Goal: Task Accomplishment & Management: Use online tool/utility

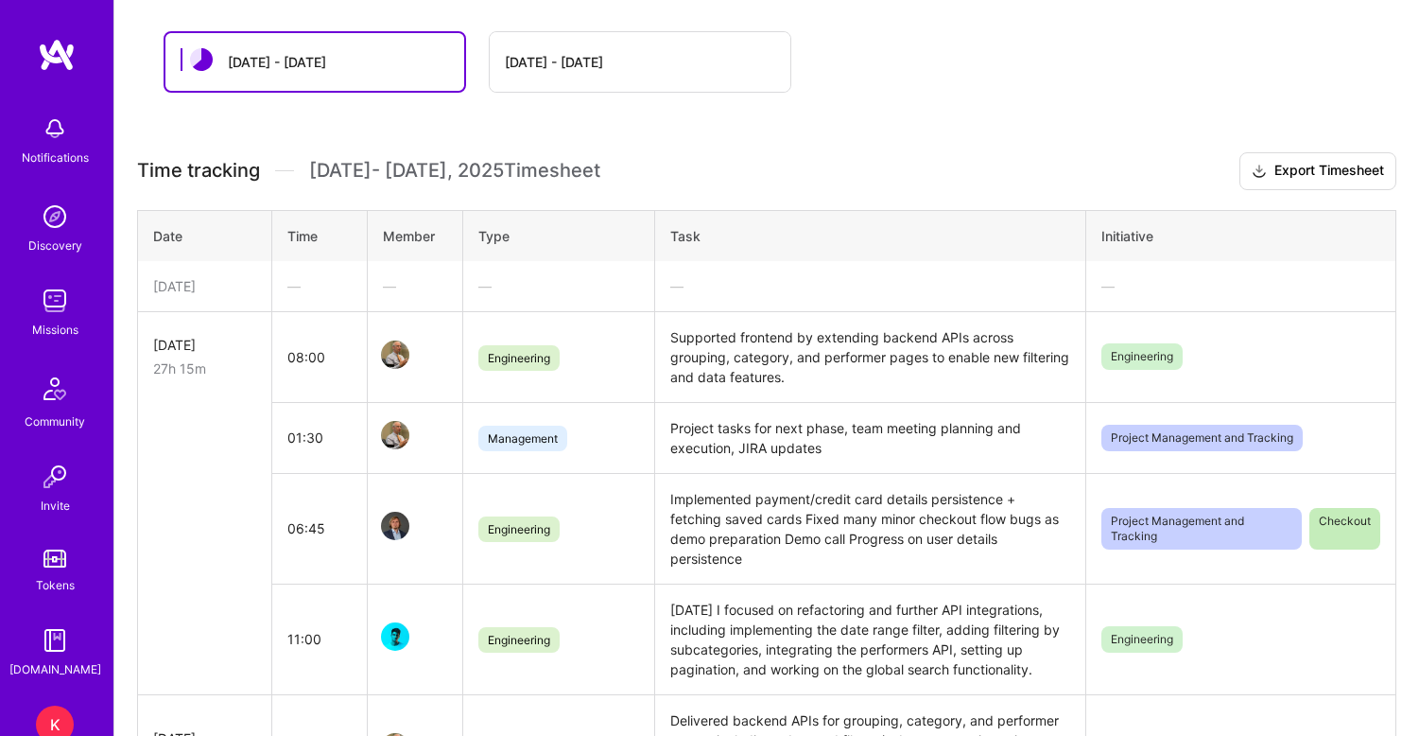
scroll to position [450, 0]
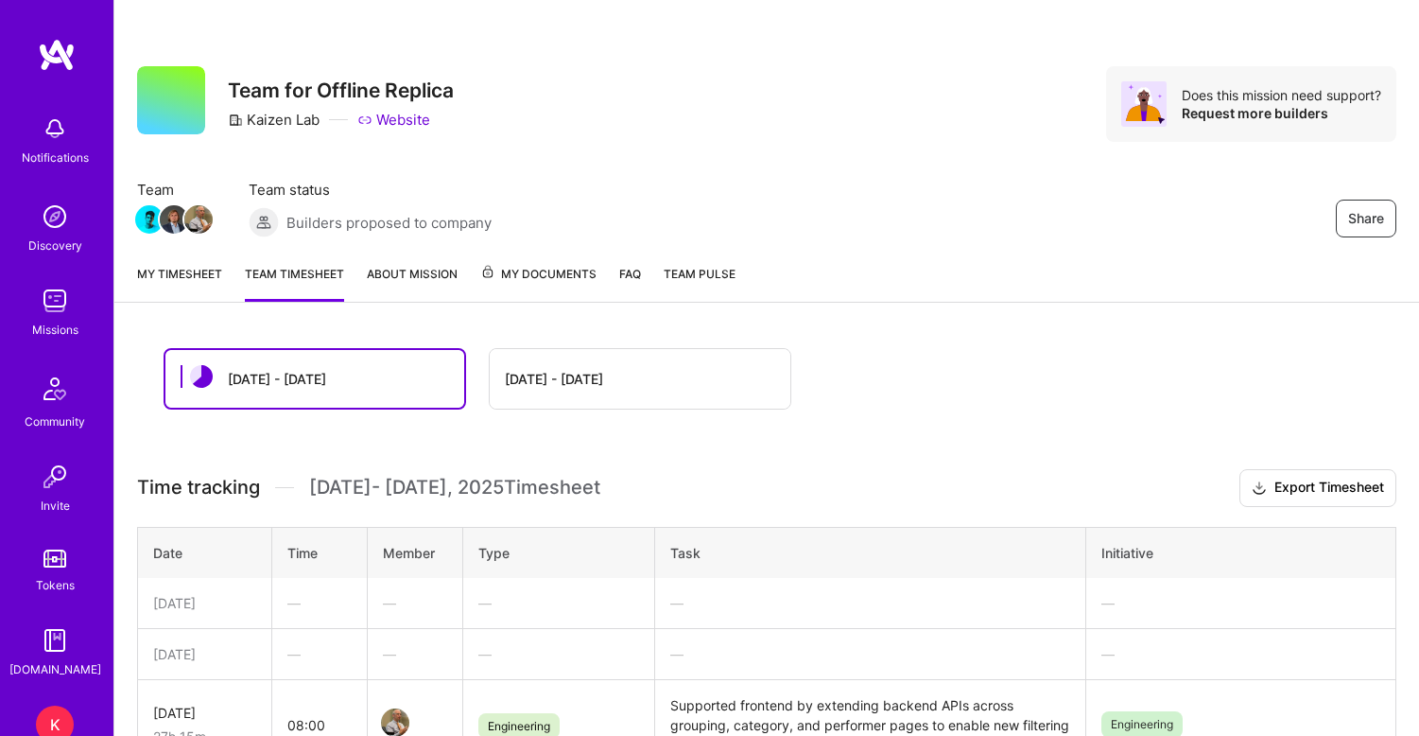
click at [553, 271] on span "My Documents" at bounding box center [538, 274] width 116 height 21
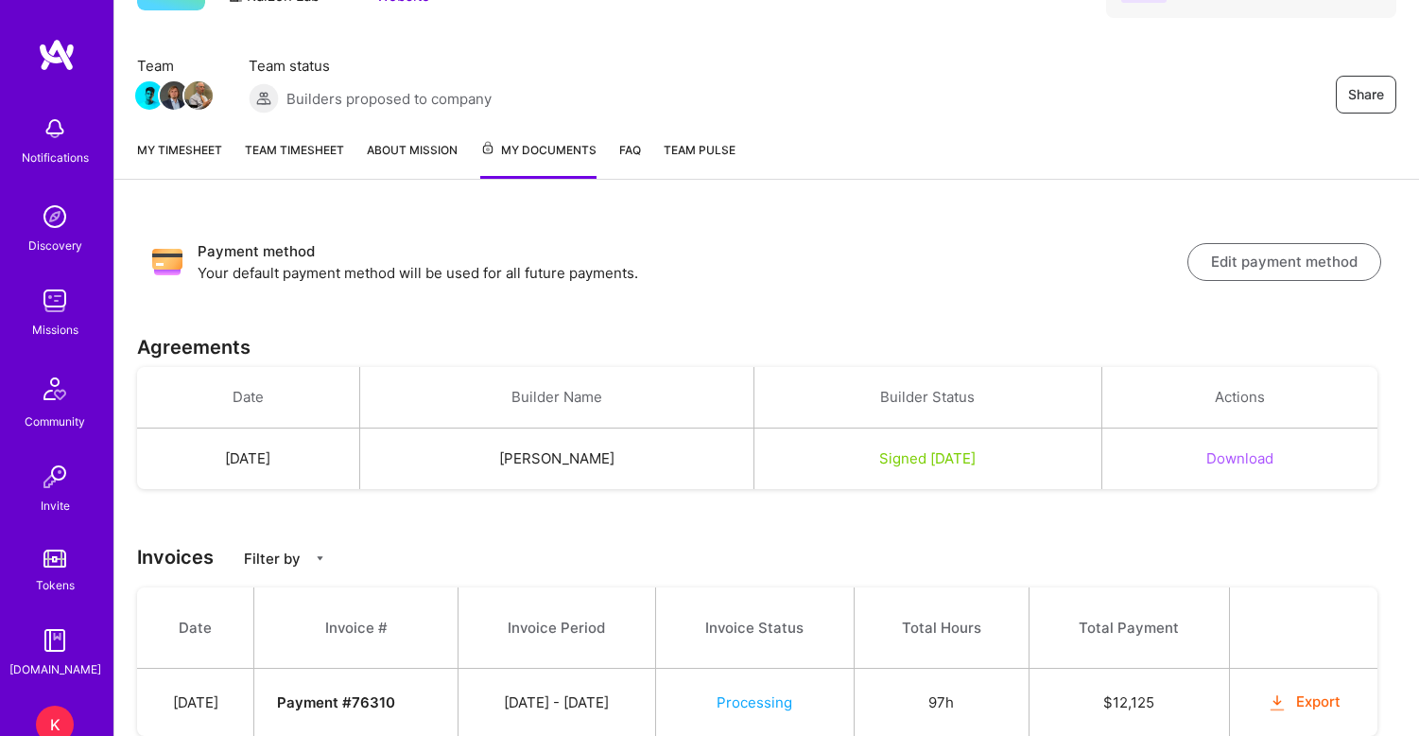
scroll to position [76, 0]
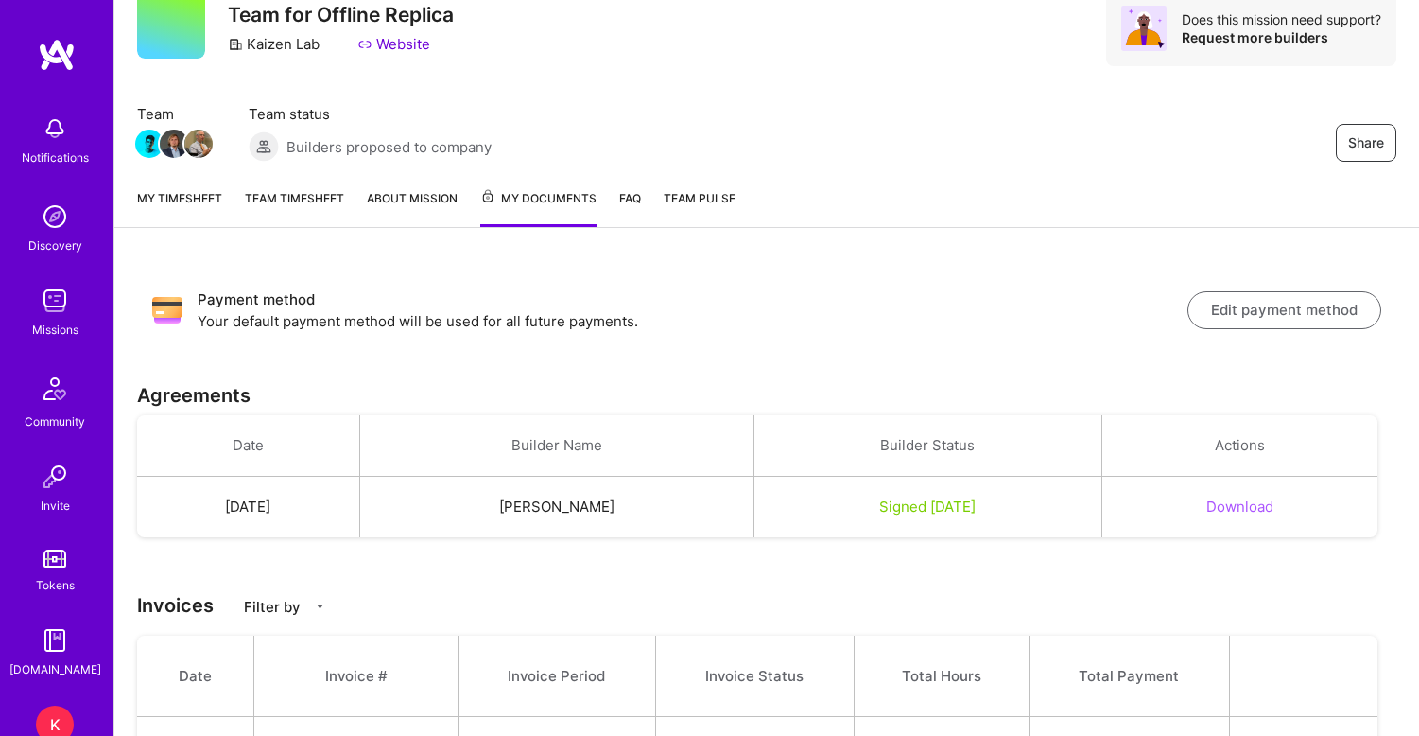
click at [279, 195] on link "Team timesheet" at bounding box center [294, 207] width 99 height 39
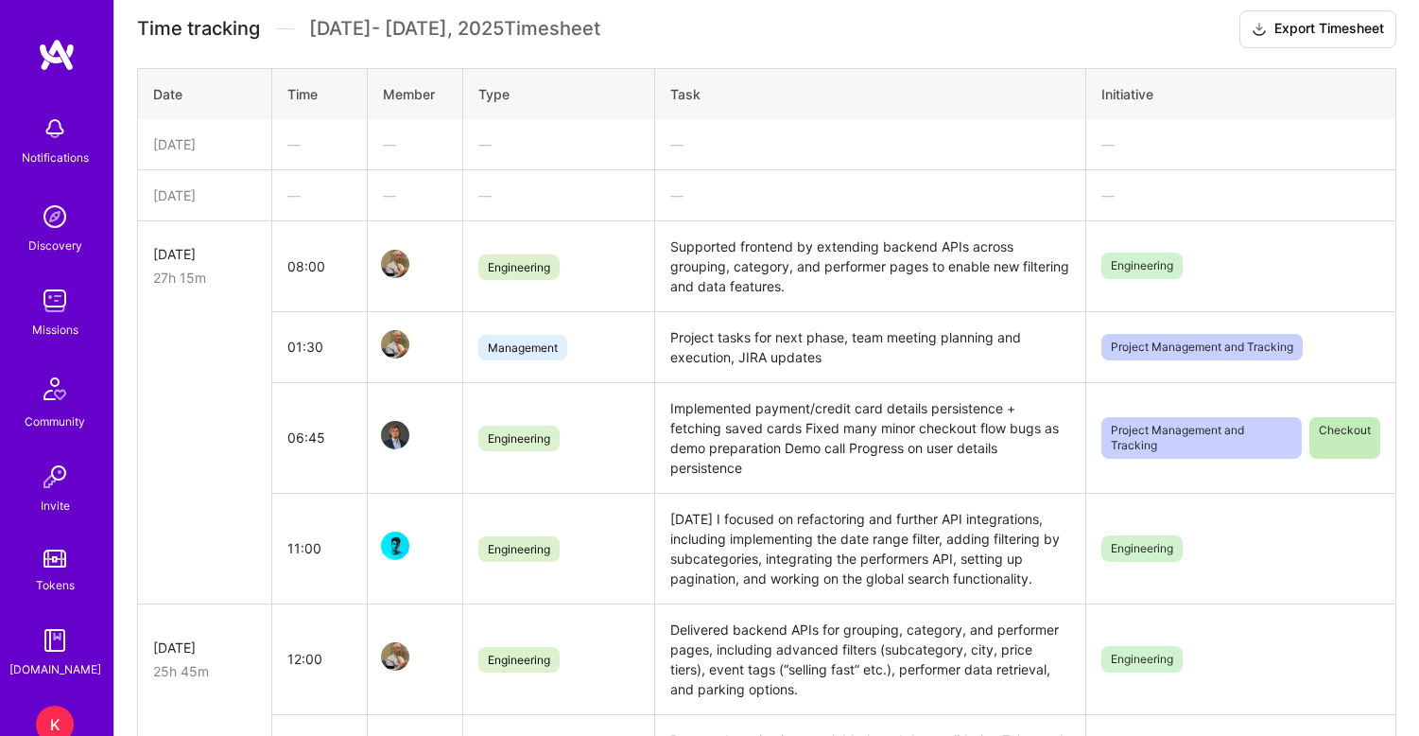
scroll to position [464, 0]
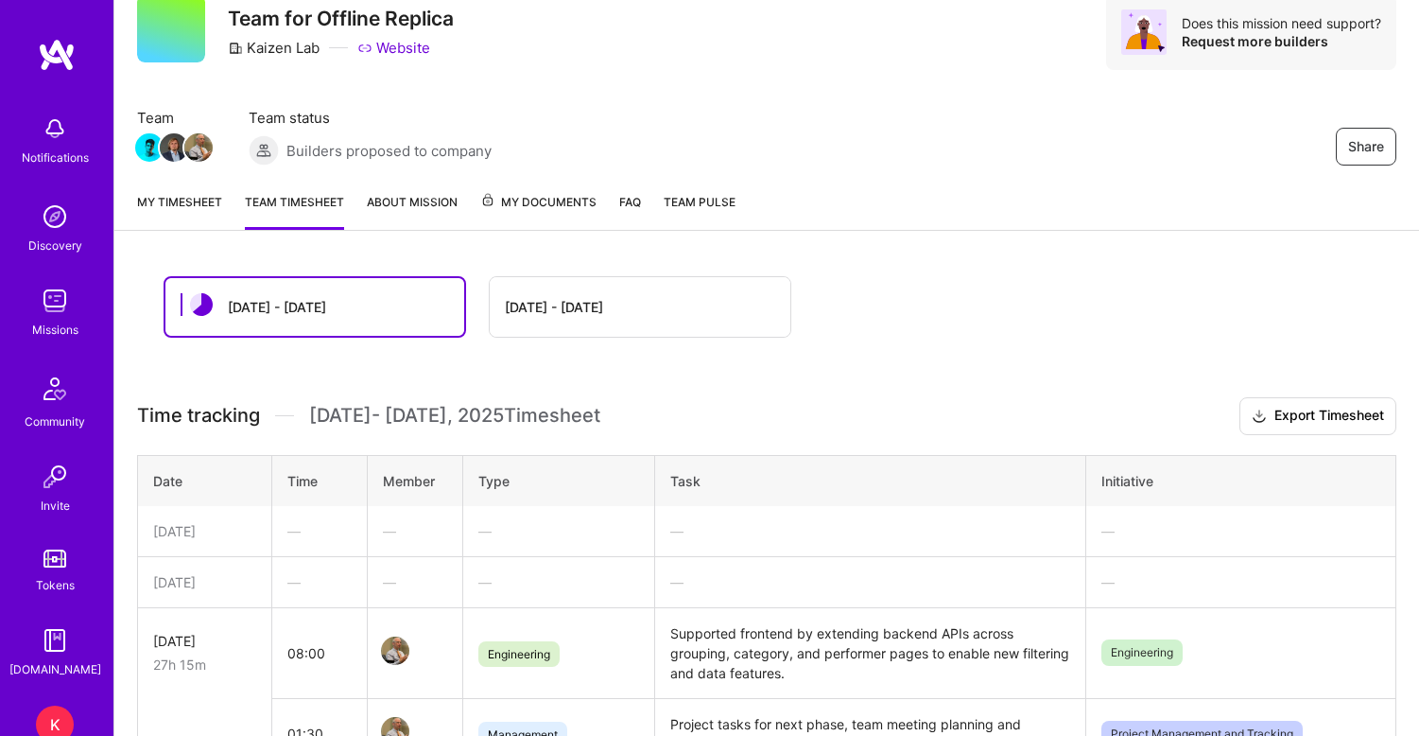
scroll to position [71, 0]
click at [303, 594] on td "—" at bounding box center [319, 582] width 96 height 51
click at [297, 580] on div "—" at bounding box center [319, 583] width 64 height 20
click at [186, 205] on link "My timesheet" at bounding box center [179, 212] width 85 height 38
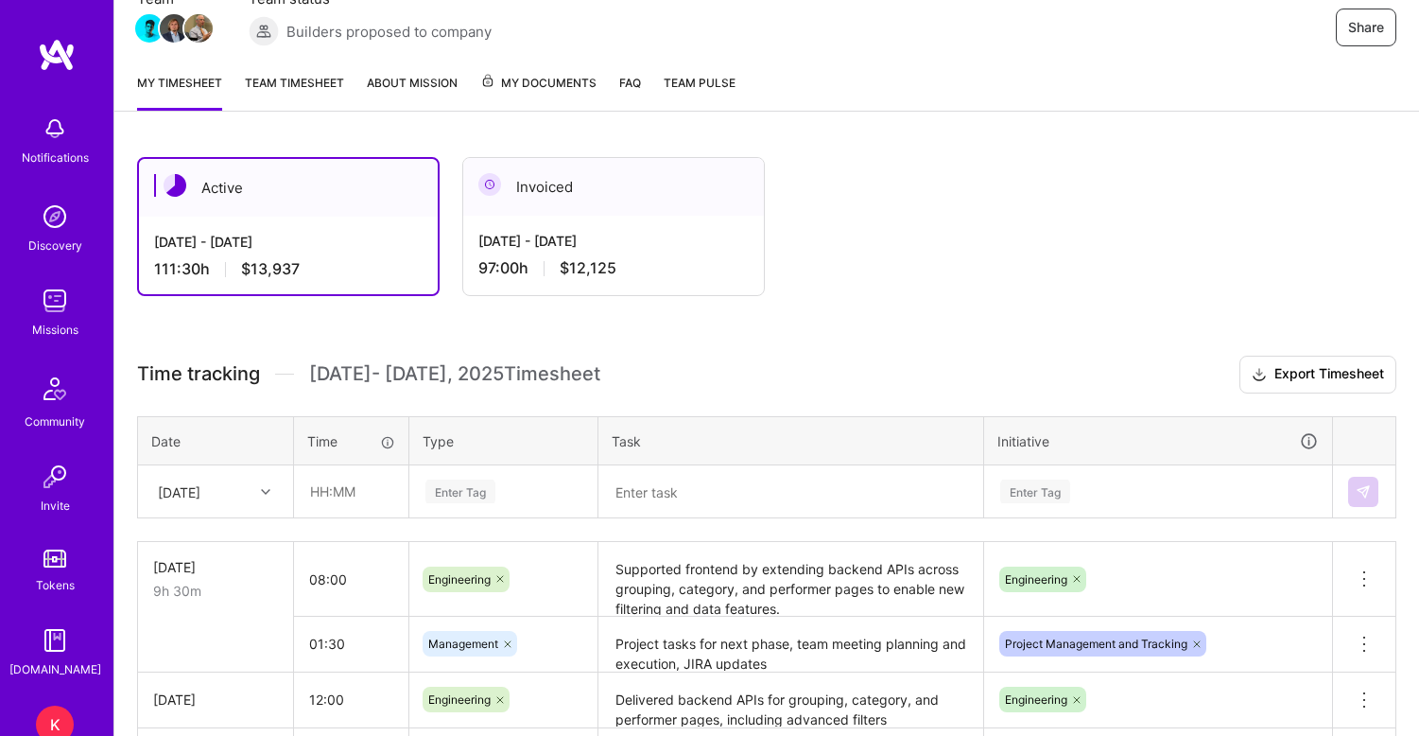
scroll to position [374, 0]
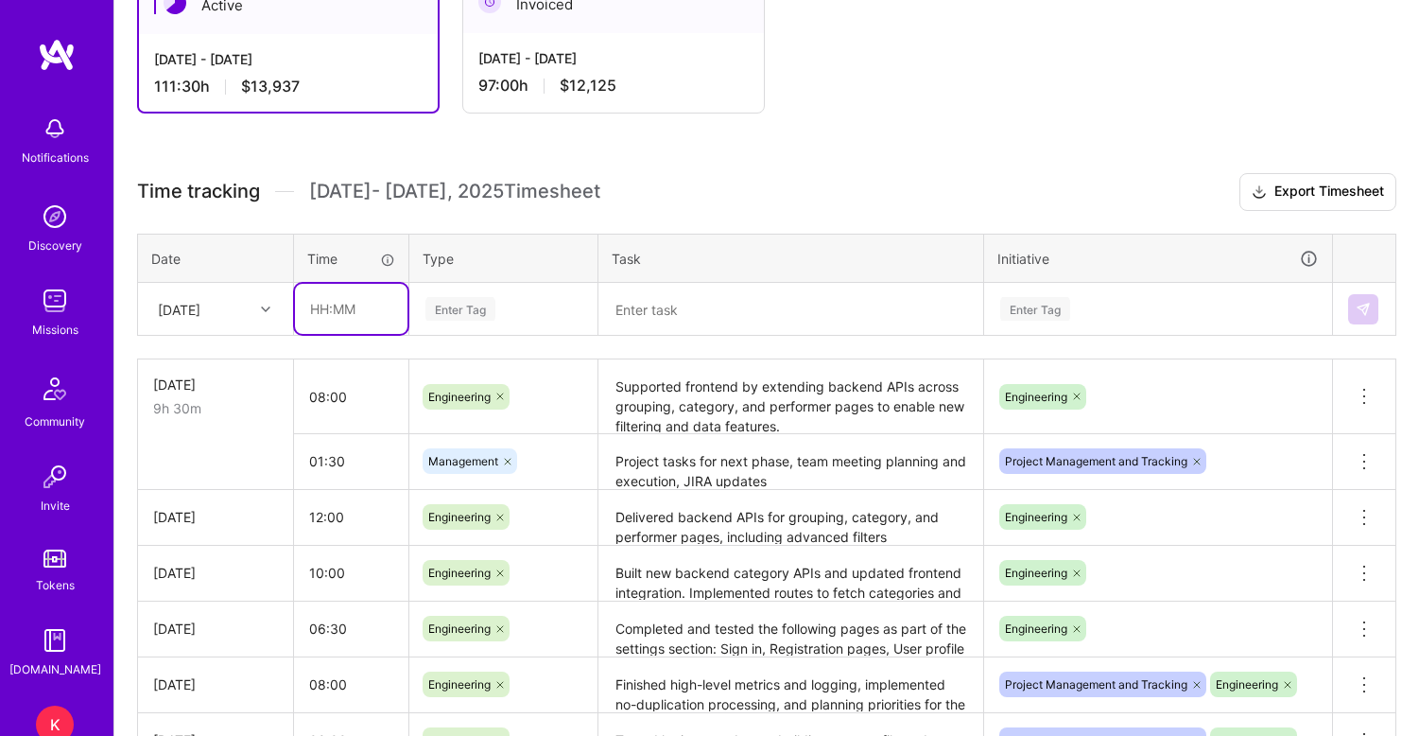
click at [343, 315] on input "text" at bounding box center [351, 309] width 113 height 50
type input "08:00"
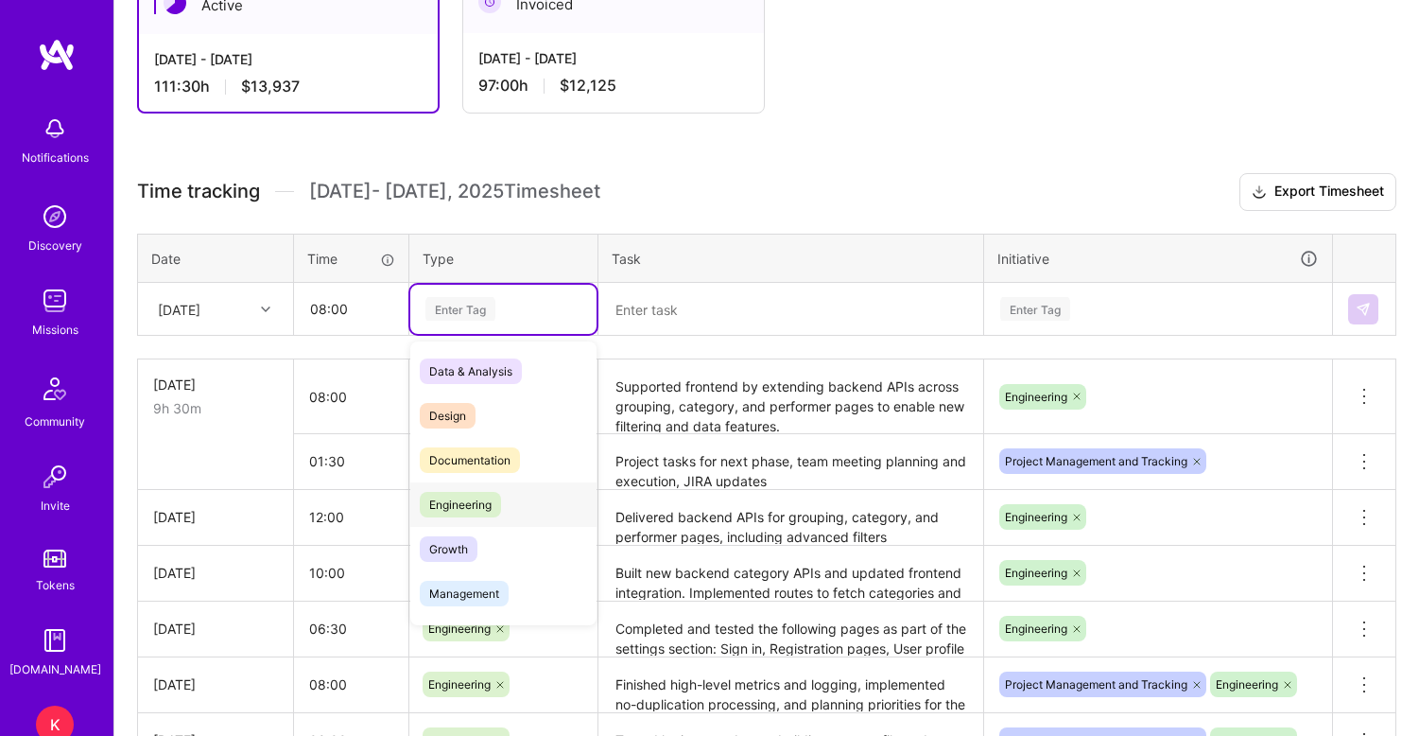
click at [461, 508] on span "Engineering" at bounding box center [460, 505] width 81 height 26
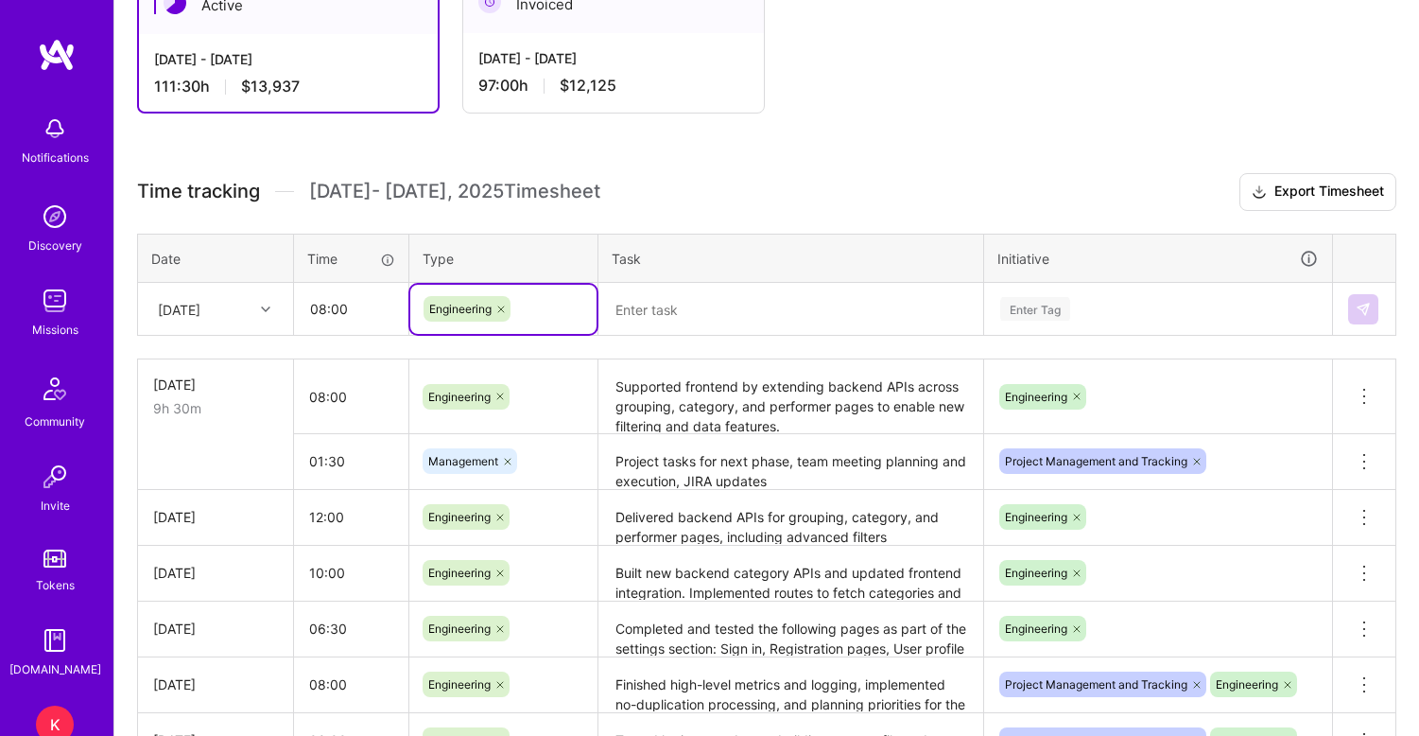
click at [654, 305] on textarea at bounding box center [790, 309] width 381 height 49
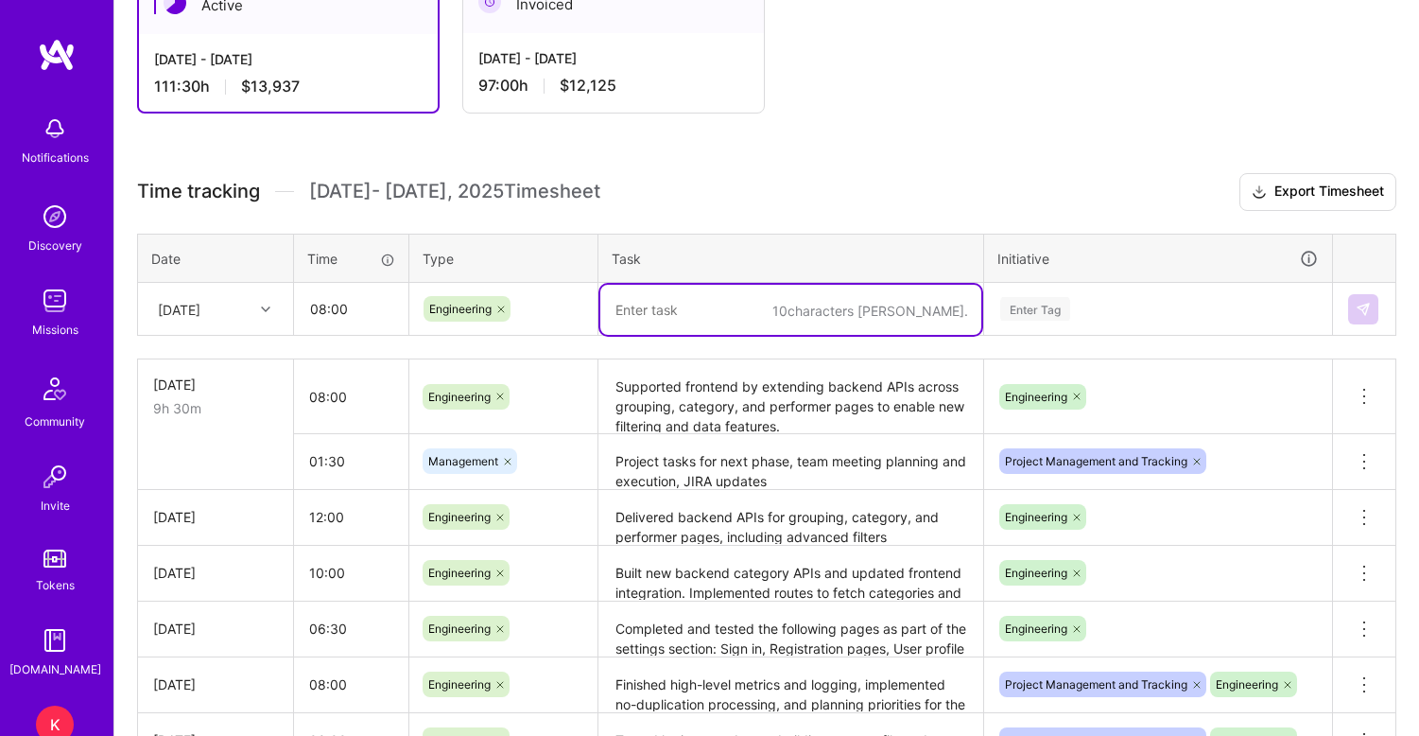
paste textarea "Built out multiple profile section pages, including Profile, Orders (current & …"
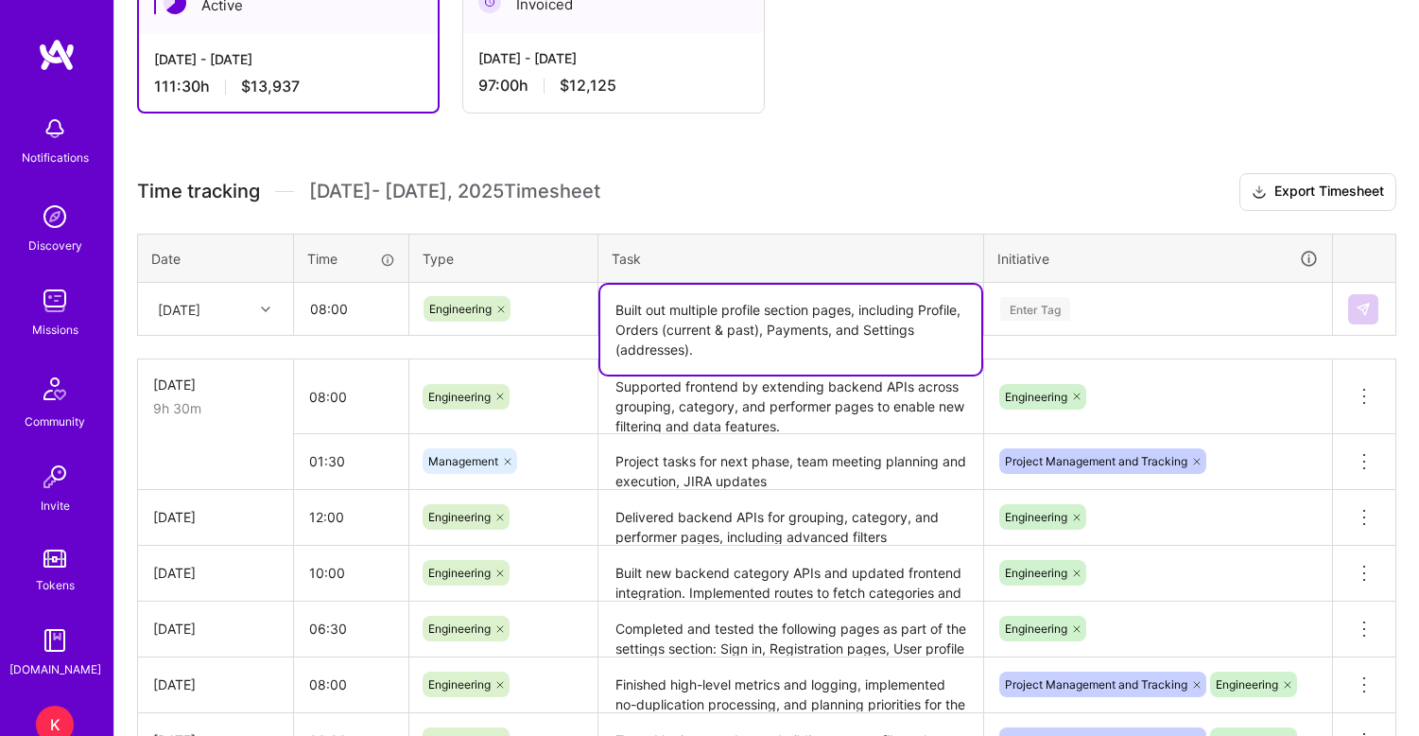
type textarea "Built out multiple profile section pages, including Profile, Orders (current & …"
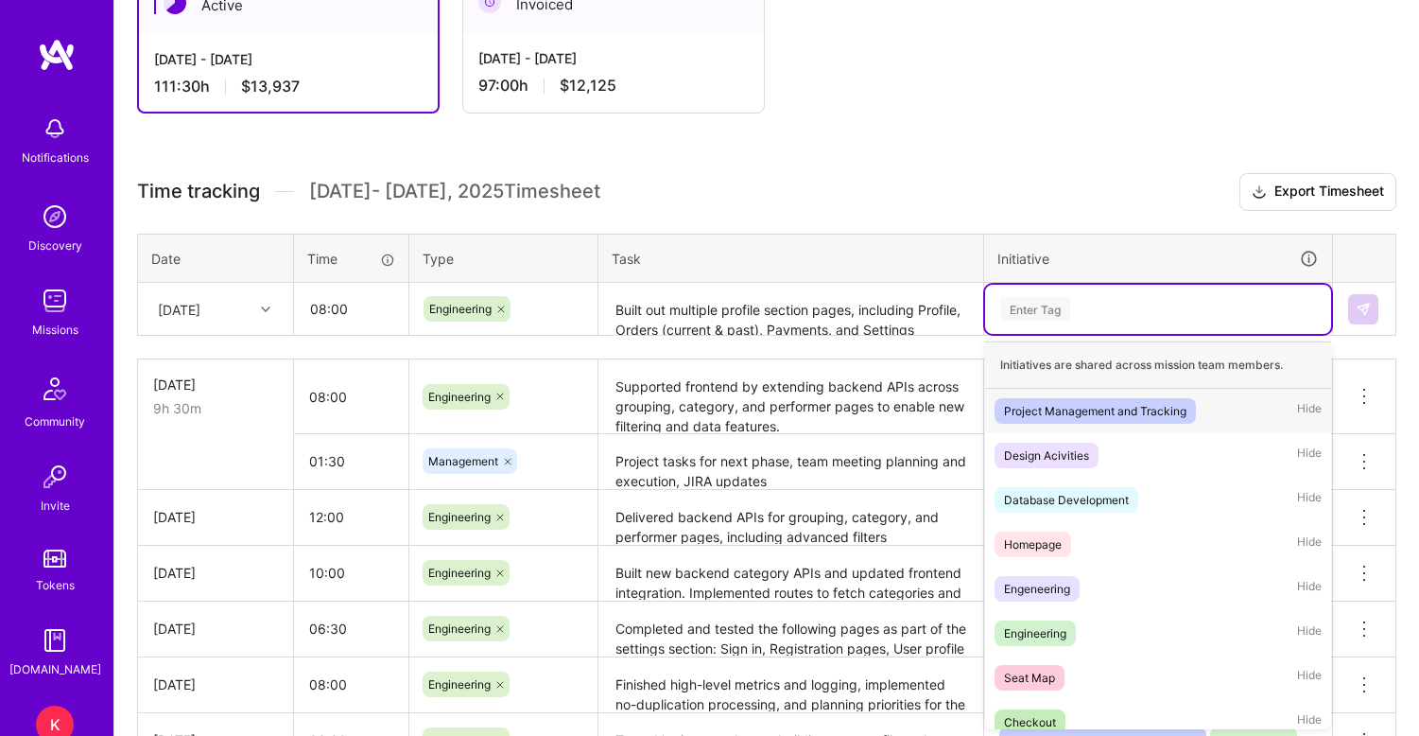
click at [1031, 315] on div "Enter Tag" at bounding box center [1036, 308] width 70 height 29
click at [1035, 635] on div "Engineering" at bounding box center [1035, 633] width 62 height 20
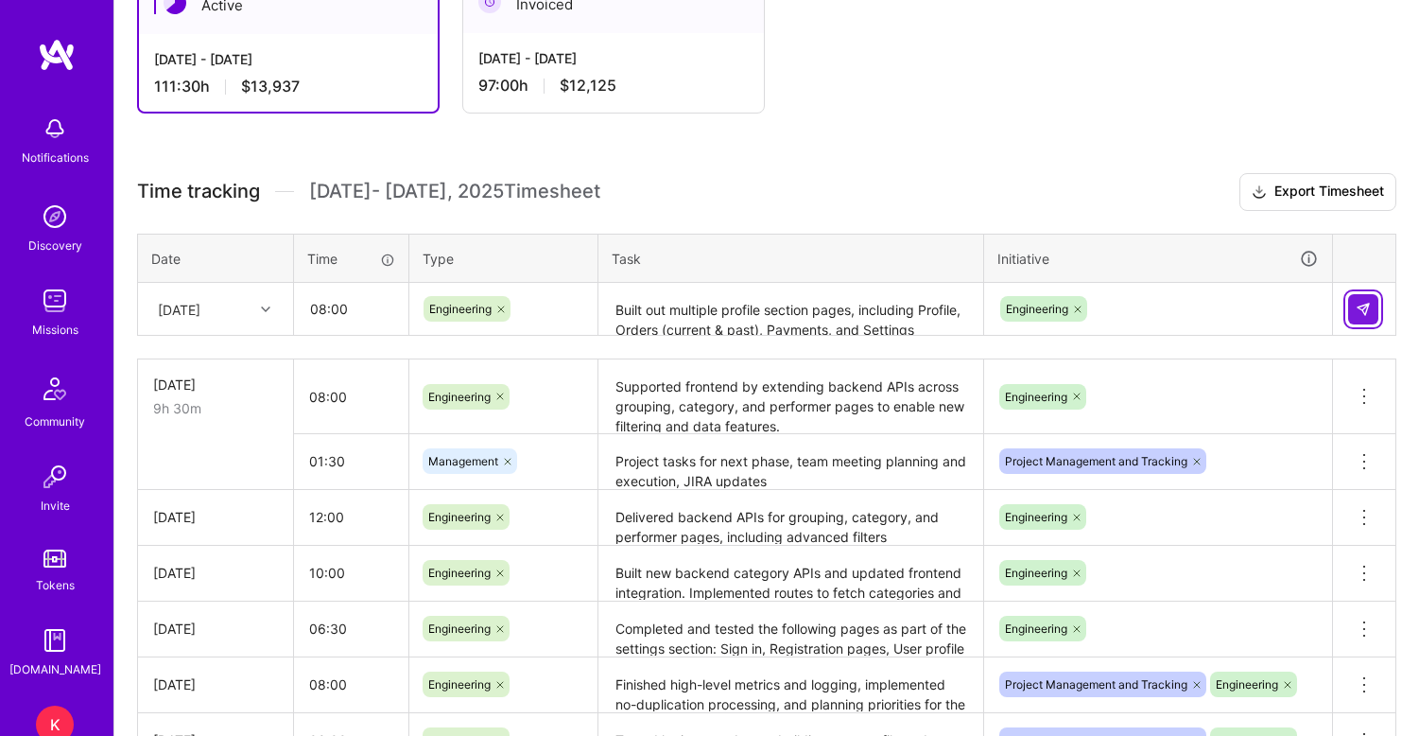
click at [1366, 314] on img at bounding box center [1363, 309] width 15 height 15
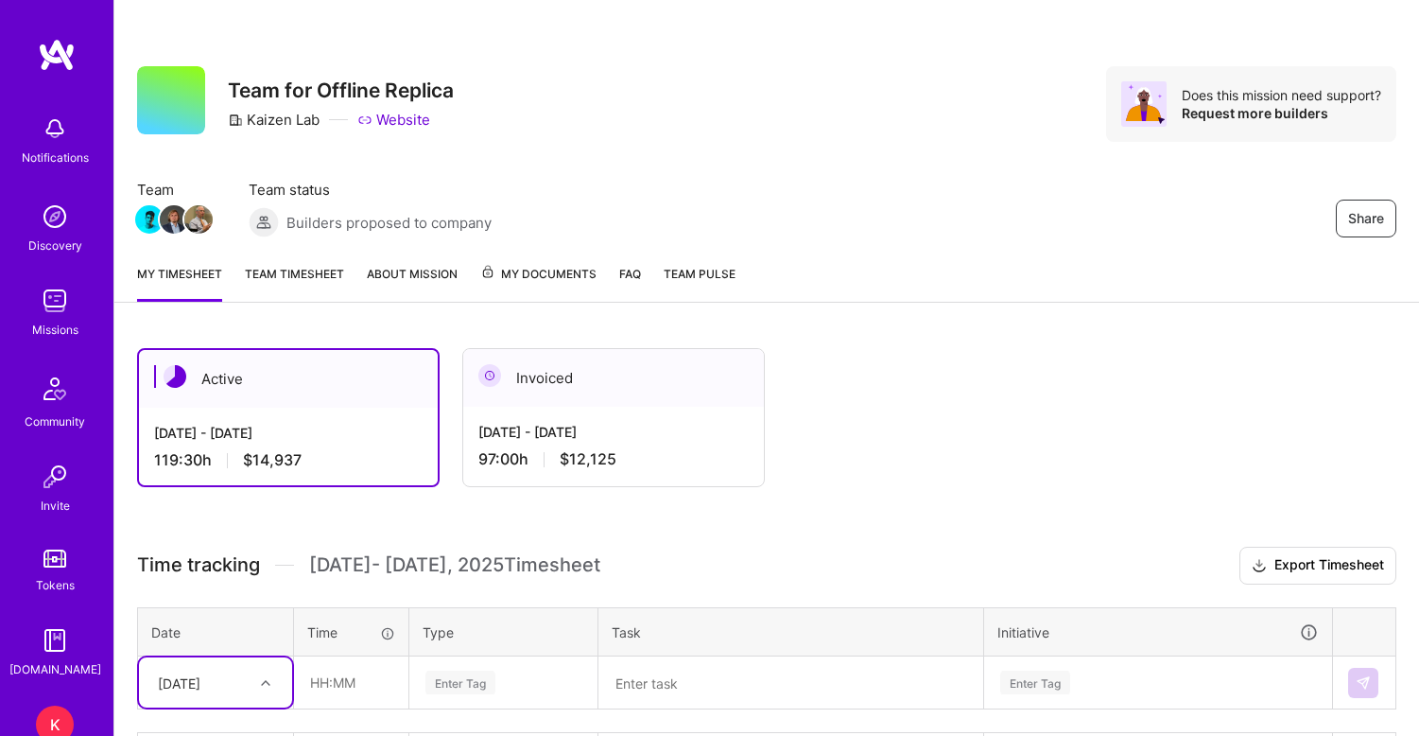
scroll to position [0, 0]
